Goal: Information Seeking & Learning: Learn about a topic

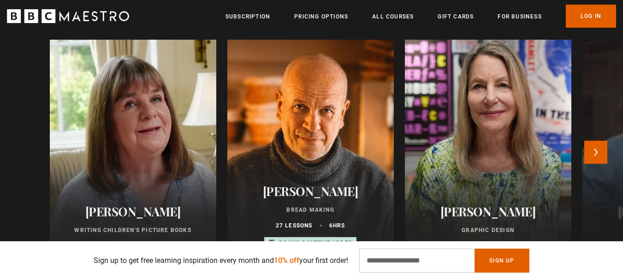
scroll to position [0, 1691]
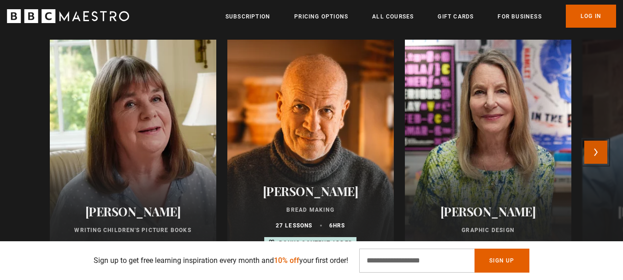
click at [604, 149] on button "Next" at bounding box center [595, 152] width 23 height 23
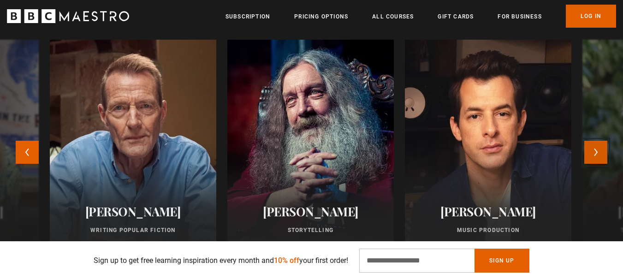
scroll to position [0, 1811]
click at [604, 148] on button "Next" at bounding box center [595, 152] width 23 height 23
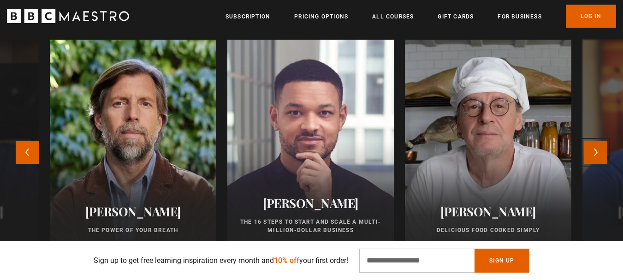
click at [604, 148] on button "Next" at bounding box center [595, 152] width 23 height 23
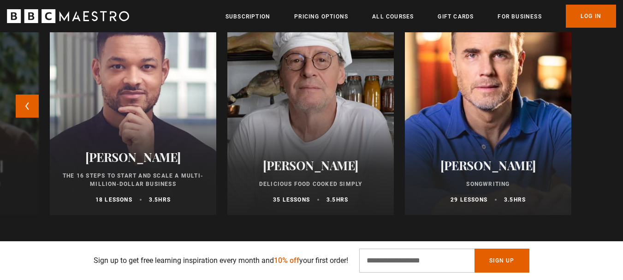
scroll to position [968, 0]
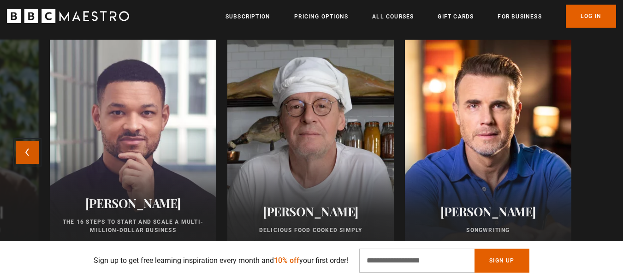
click at [23, 153] on button "Previous" at bounding box center [27, 152] width 23 height 23
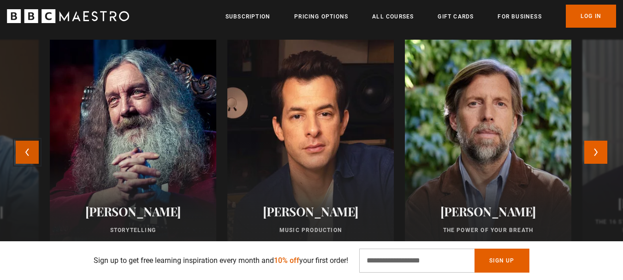
scroll to position [0, 121]
click at [23, 153] on button "Previous" at bounding box center [27, 152] width 23 height 23
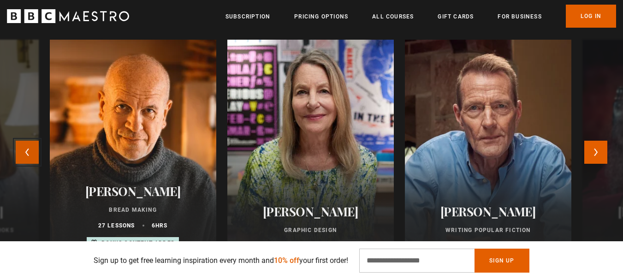
scroll to position [0, 242]
click at [23, 153] on button "Previous" at bounding box center [27, 152] width 23 height 23
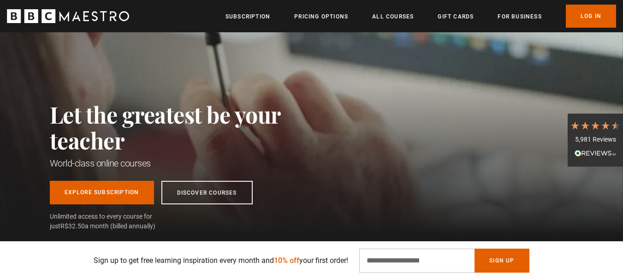
scroll to position [0, 0]
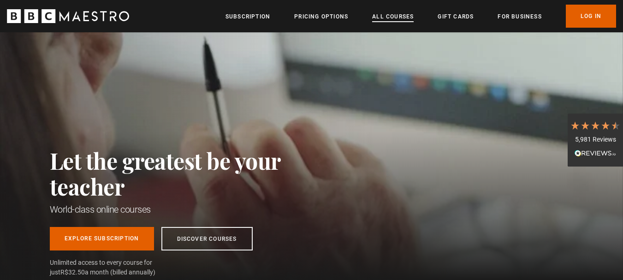
click at [393, 17] on link "All Courses" at bounding box center [392, 16] width 41 height 9
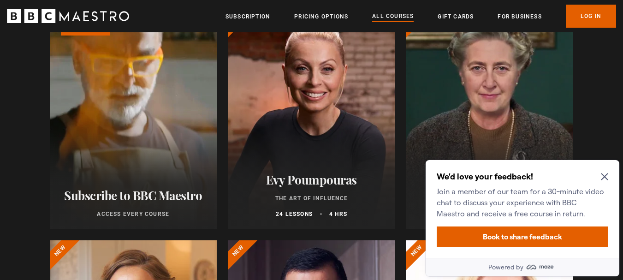
scroll to position [92, 0]
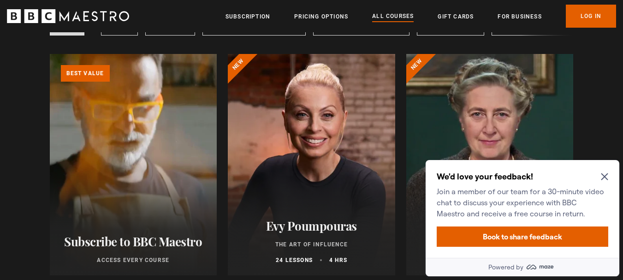
click at [604, 176] on icon "Close Maze Prompt" at bounding box center [604, 176] width 7 height 7
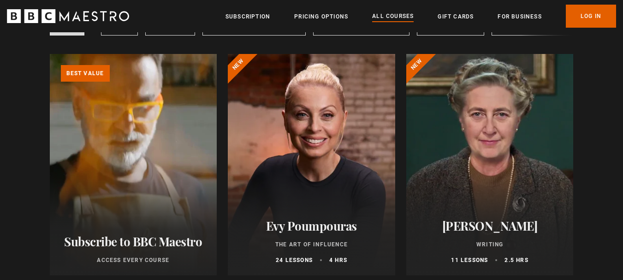
scroll to position [138, 0]
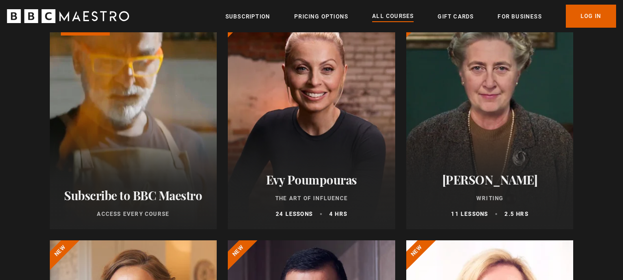
click at [512, 151] on div at bounding box center [489, 118] width 167 height 221
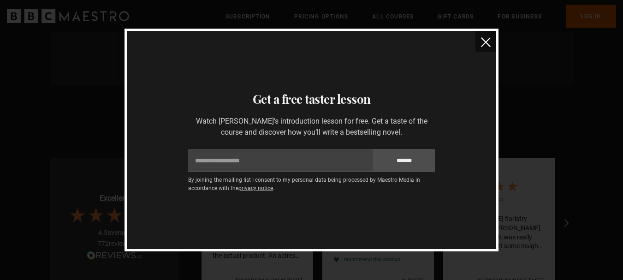
scroll to position [2304, 0]
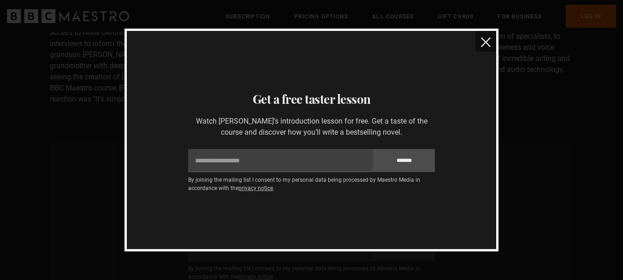
click at [481, 41] on img "close" at bounding box center [486, 42] width 10 height 10
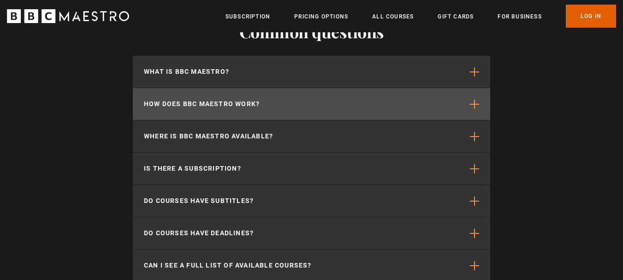
scroll to position [3825, 0]
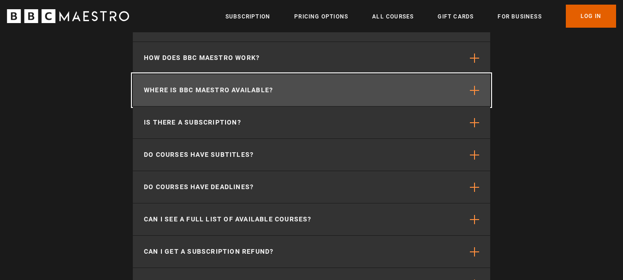
click at [424, 87] on button "Where is BBC Maestro available?" at bounding box center [311, 90] width 357 height 32
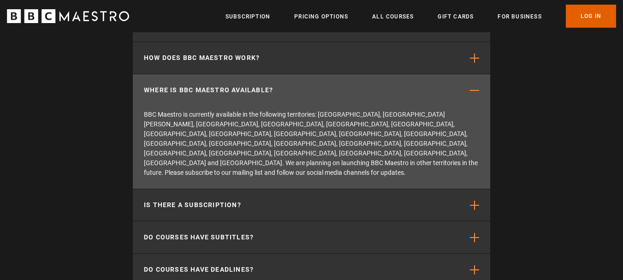
scroll to position [0, 725]
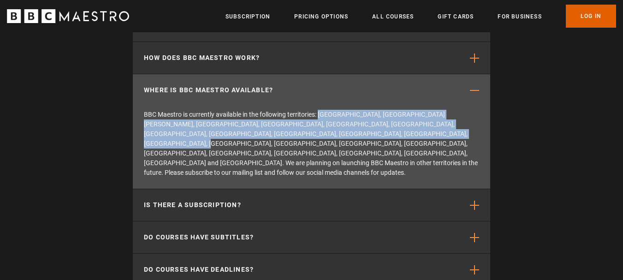
drag, startPoint x: 319, startPoint y: 110, endPoint x: 359, endPoint y: 129, distance: 44.9
click at [359, 129] on p "BBC Maestro is currently available in the following territories: [GEOGRAPHIC_DA…" at bounding box center [311, 144] width 335 height 68
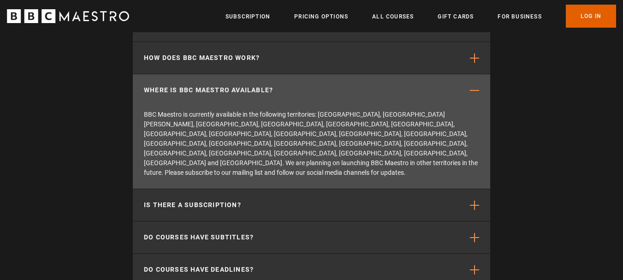
click at [364, 125] on p "BBC Maestro is currently available in the following territories: [GEOGRAPHIC_DA…" at bounding box center [311, 144] width 335 height 68
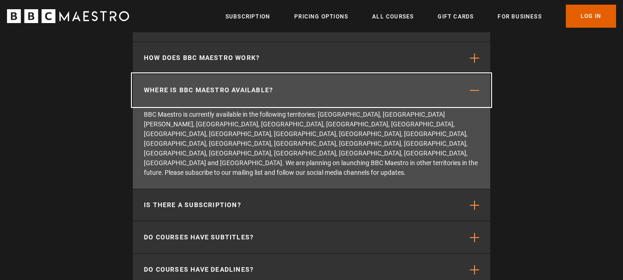
click at [478, 89] on span "button" at bounding box center [474, 90] width 9 height 9
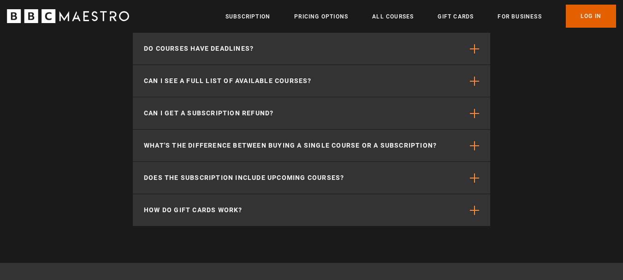
scroll to position [4226, 0]
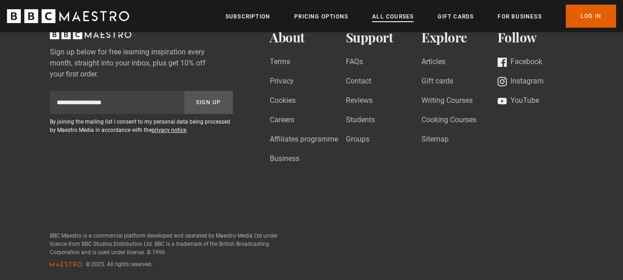
click at [384, 12] on link "All Courses" at bounding box center [392, 16] width 41 height 9
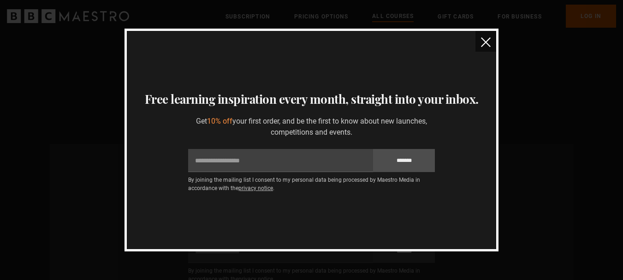
scroll to position [3595, 0]
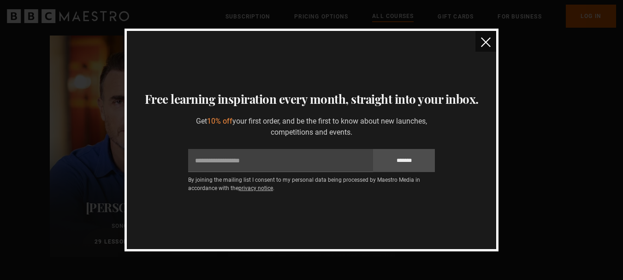
click at [482, 43] on img "close" at bounding box center [486, 42] width 10 height 10
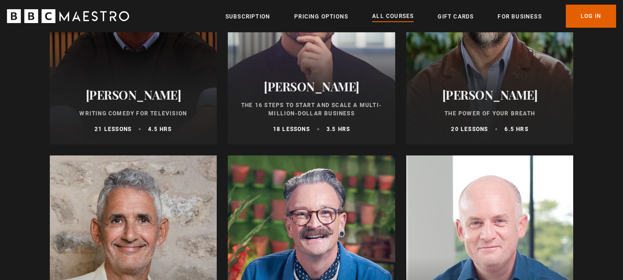
scroll to position [1014, 0]
